Goal: Information Seeking & Learning: Learn about a topic

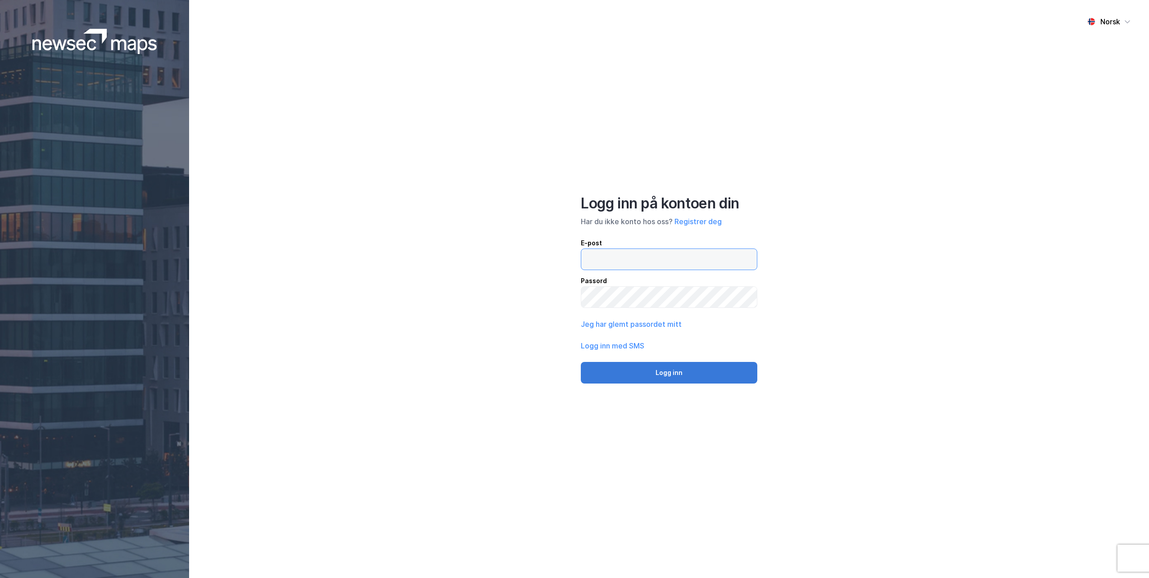
type input "[EMAIL_ADDRESS][DOMAIN_NAME]"
click at [683, 373] on button "Logg inn" at bounding box center [669, 373] width 176 height 22
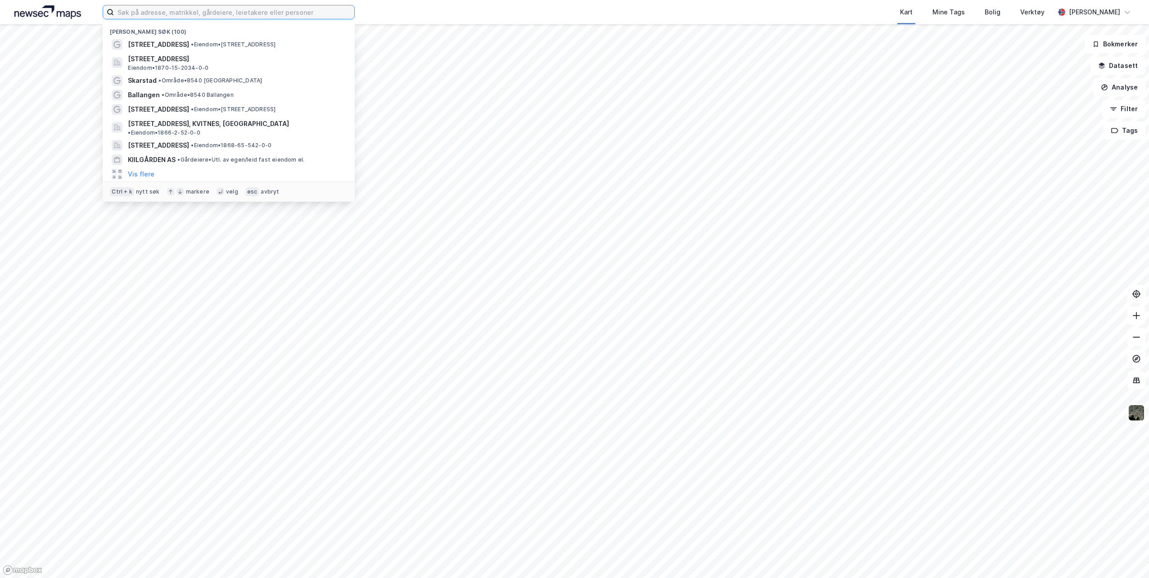
click at [234, 13] on input at bounding box center [234, 12] width 240 height 14
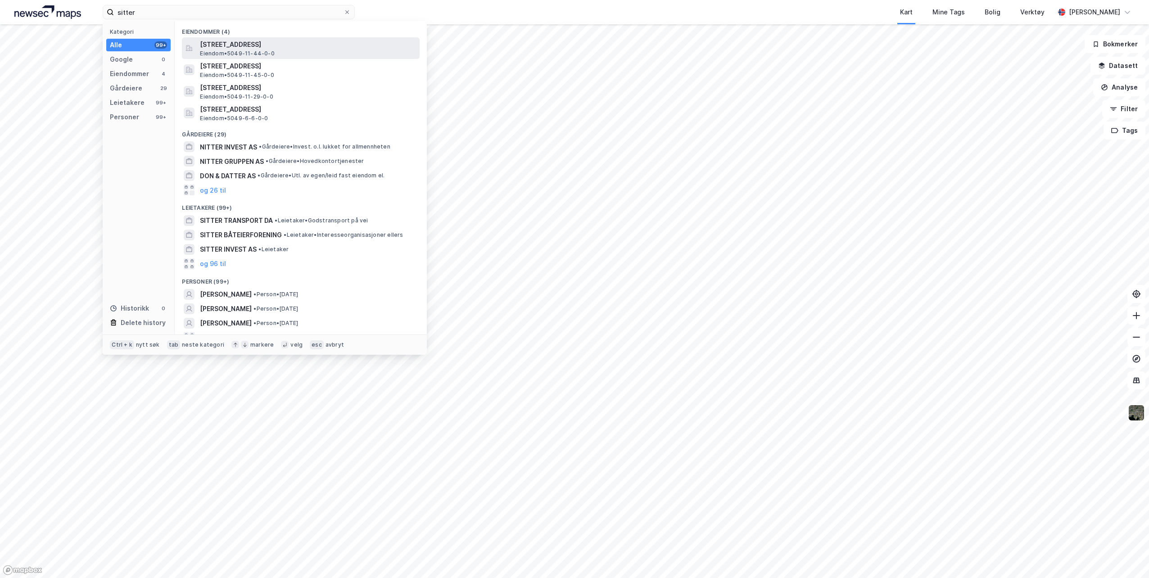
click at [271, 44] on span "[STREET_ADDRESS]" at bounding box center [308, 44] width 216 height 11
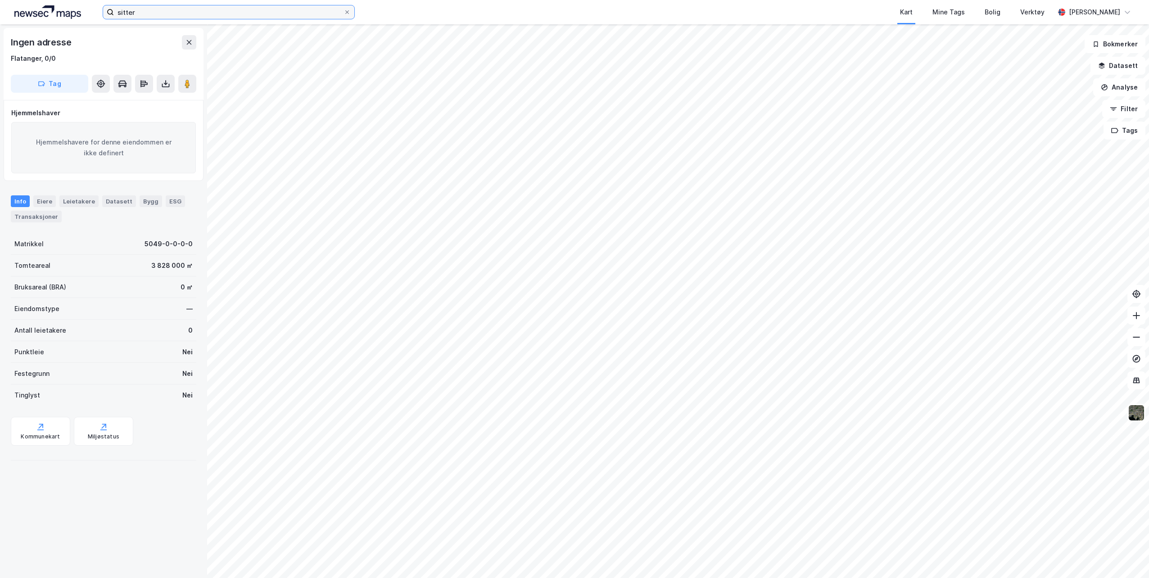
click at [122, 14] on input "sitter" at bounding box center [229, 12] width 230 height 14
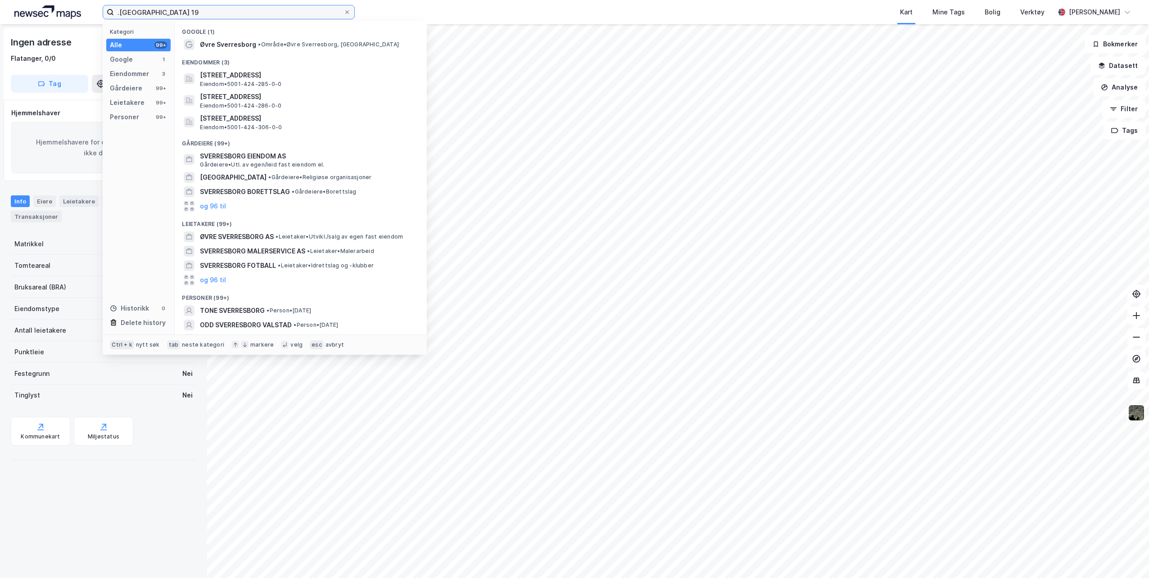
type input ".[GEOGRAPHIC_DATA] 19"
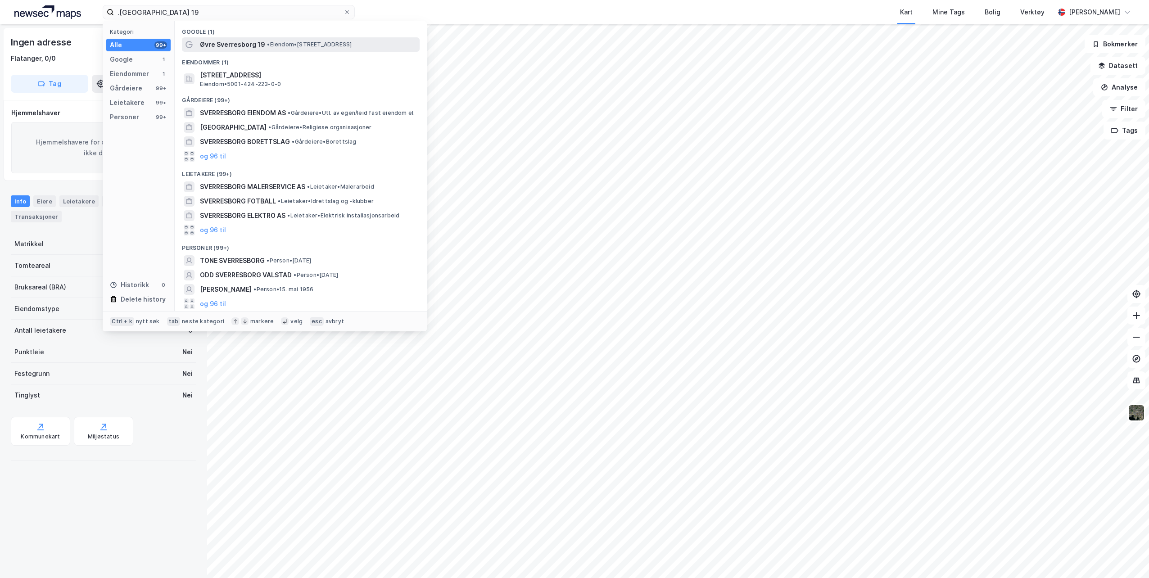
click at [315, 43] on span "• Eiendom • [STREET_ADDRESS]" at bounding box center [309, 44] width 85 height 7
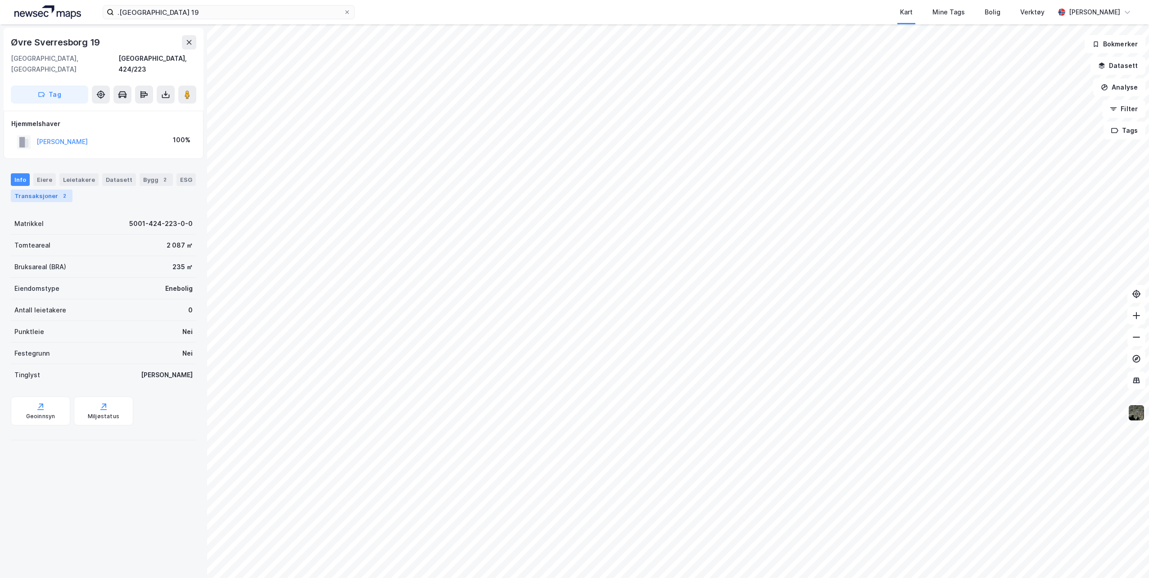
click at [49, 189] on div "Transaksjoner 2" at bounding box center [42, 195] width 62 height 13
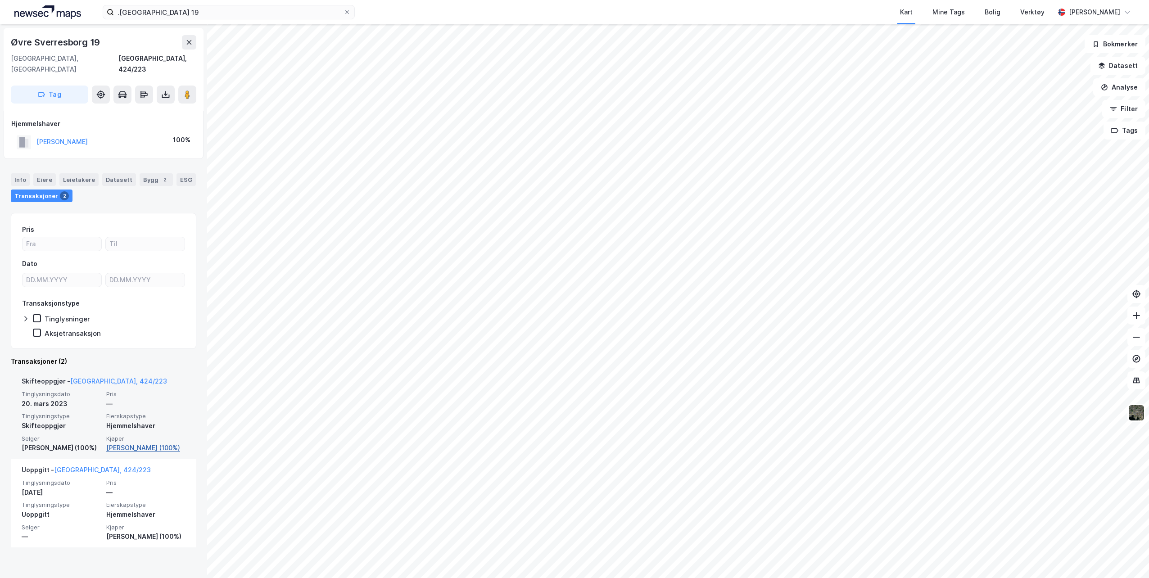
click at [158, 442] on link "[PERSON_NAME] (100%)" at bounding box center [145, 447] width 79 height 11
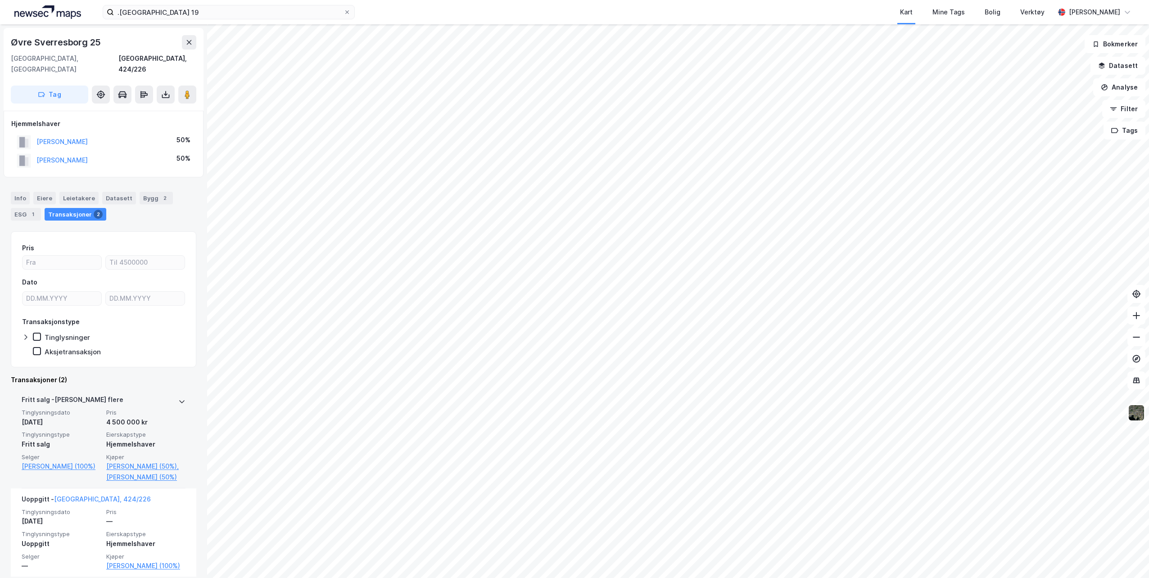
scroll to position [9, 0]
